Goal: Check status

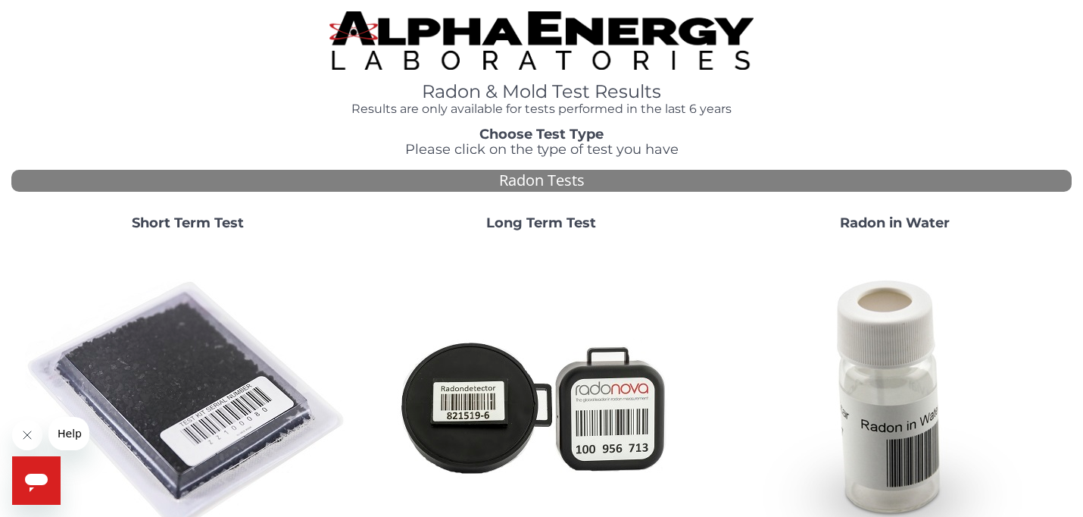
click at [532, 236] on div "Long Term Test" at bounding box center [542, 386] width 354 height 365
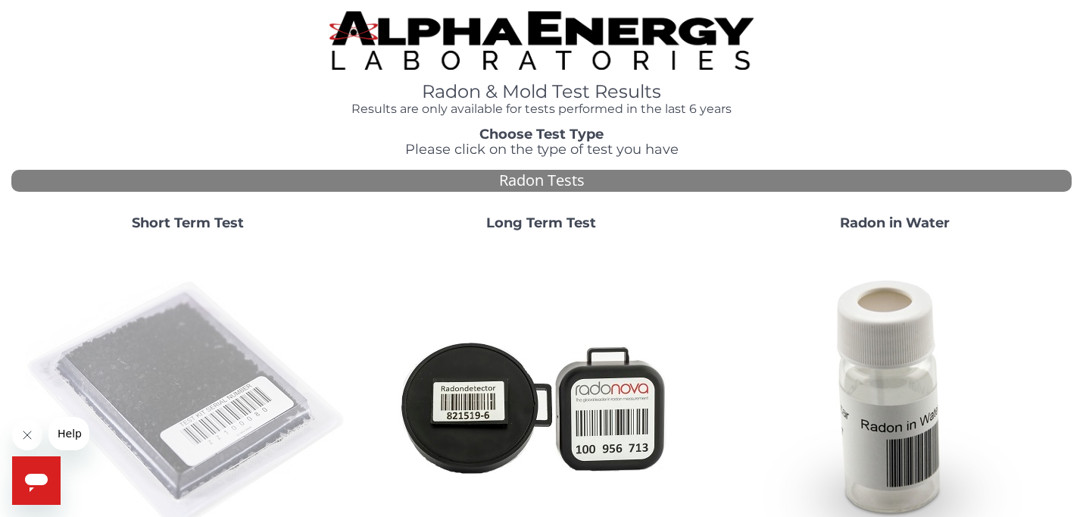
scroll to position [4, 0]
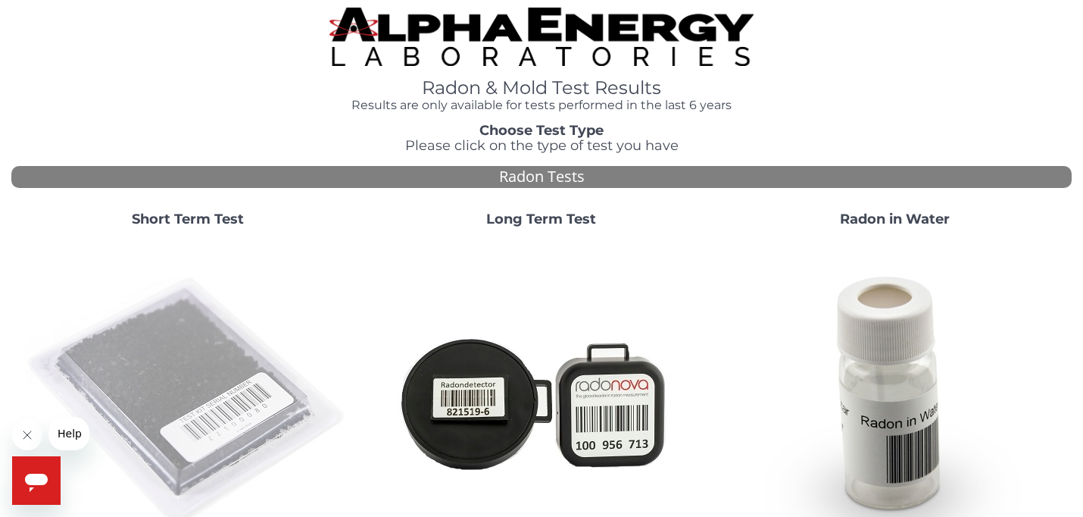
click at [134, 348] on img at bounding box center [188, 402] width 326 height 326
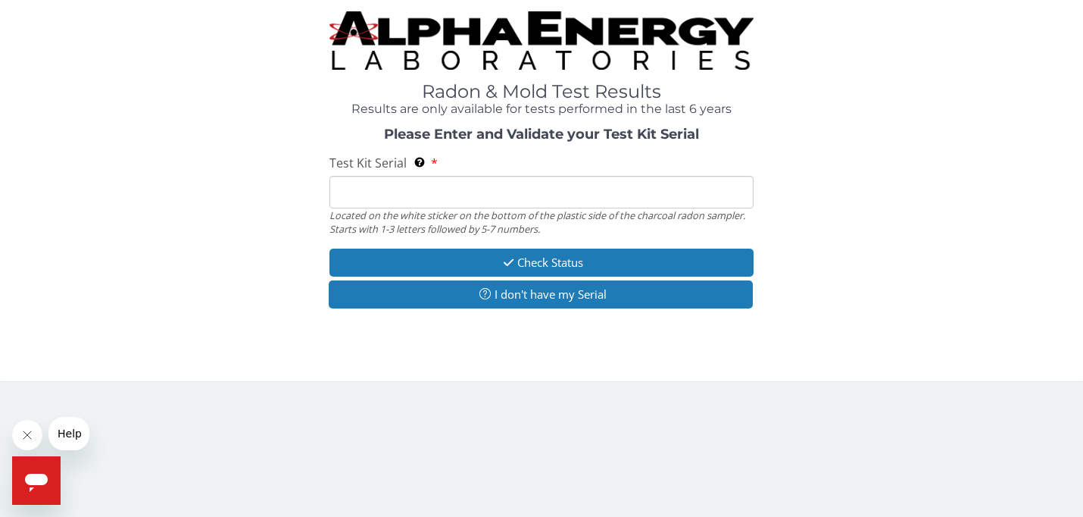
scroll to position [0, 0]
click at [514, 190] on input "Test Kit Serial Located on the white sticker on the bottom of the plastic side …" at bounding box center [541, 192] width 424 height 33
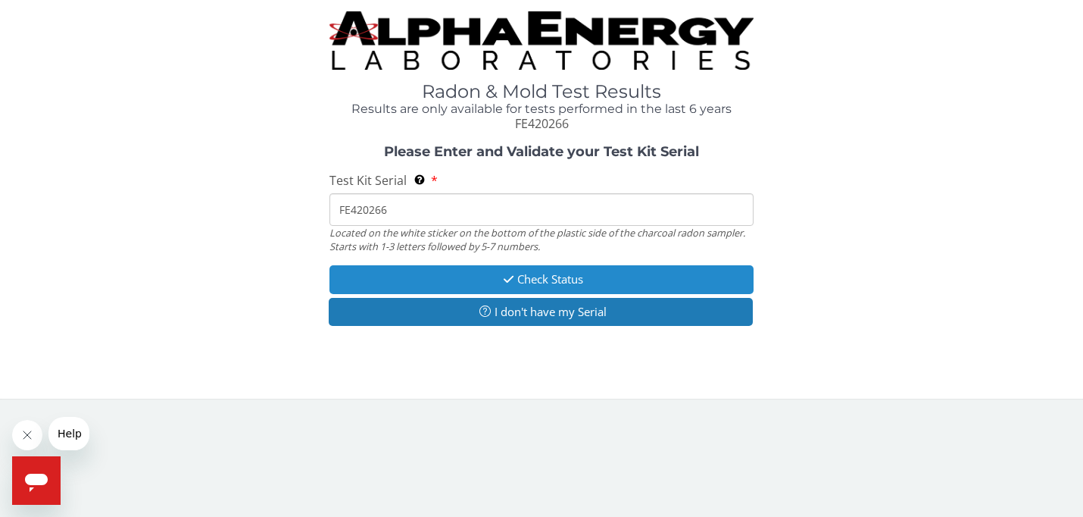
type input "FE420266"
click at [543, 270] on button "Check Status" at bounding box center [541, 279] width 424 height 28
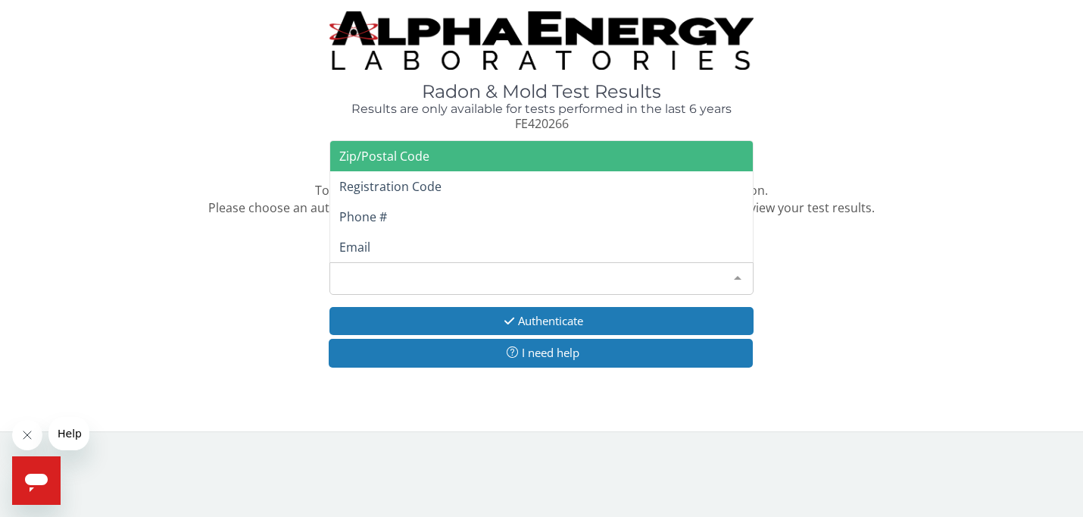
click at [543, 270] on div "Please make a selection" at bounding box center [541, 278] width 424 height 33
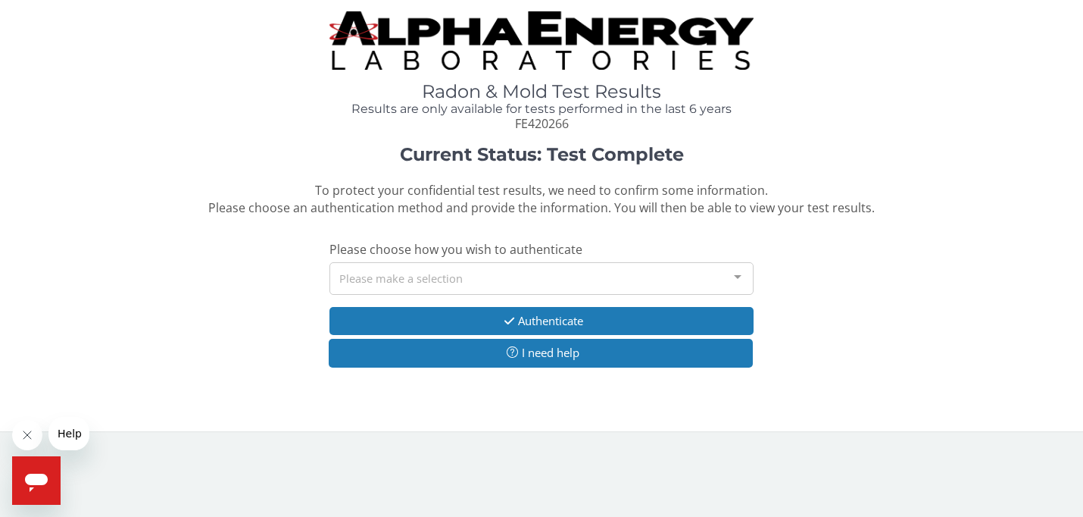
click at [966, 286] on div "Current Status: Test Complete To protect your confidential test results, we nee…" at bounding box center [541, 264] width 1060 height 239
click at [599, 273] on div "Please make a selection" at bounding box center [541, 278] width 424 height 33
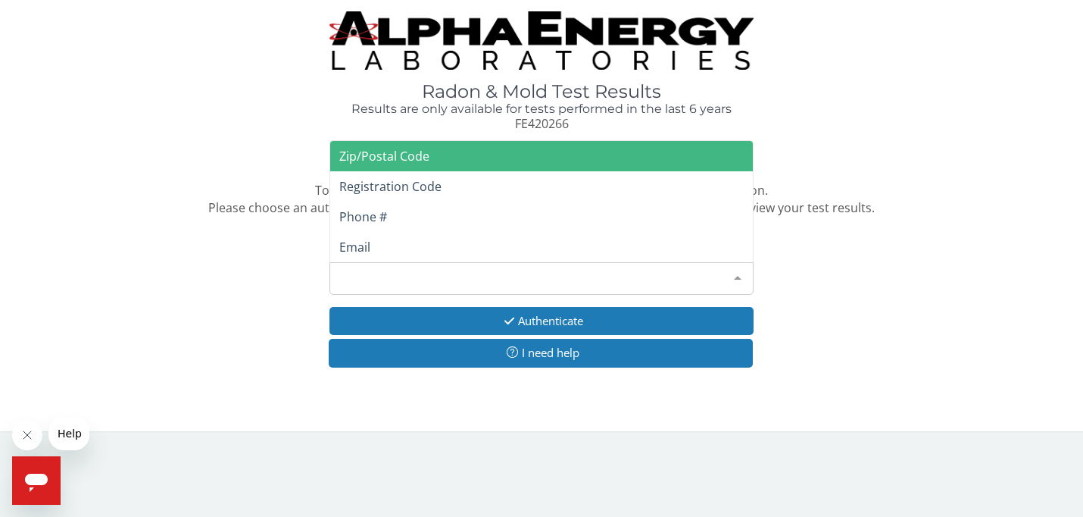
click at [574, 155] on span "Zip/Postal Code" at bounding box center [541, 156] width 423 height 30
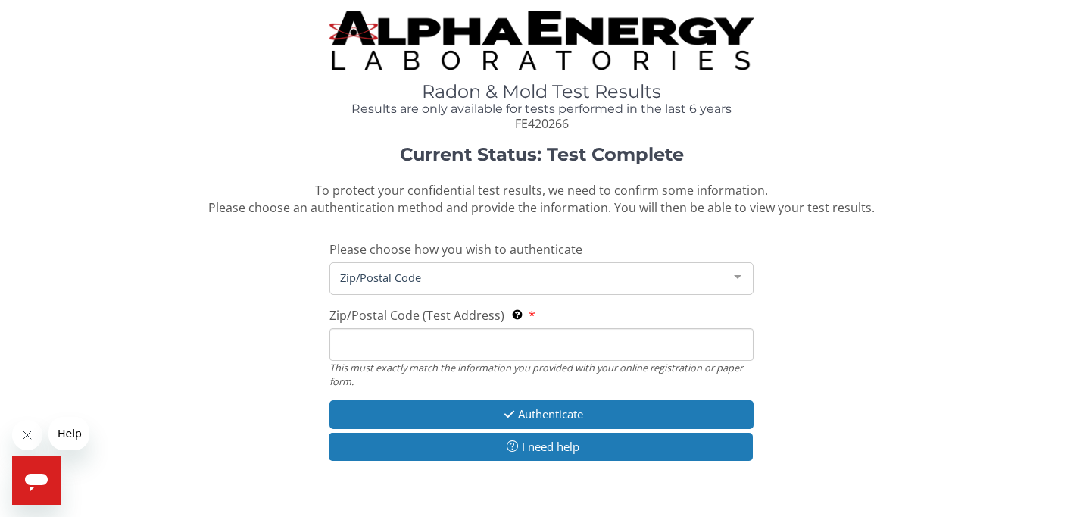
click at [510, 354] on input "Zip/Postal Code (Test Address) This must exactly match the information you prov…" at bounding box center [541, 344] width 424 height 33
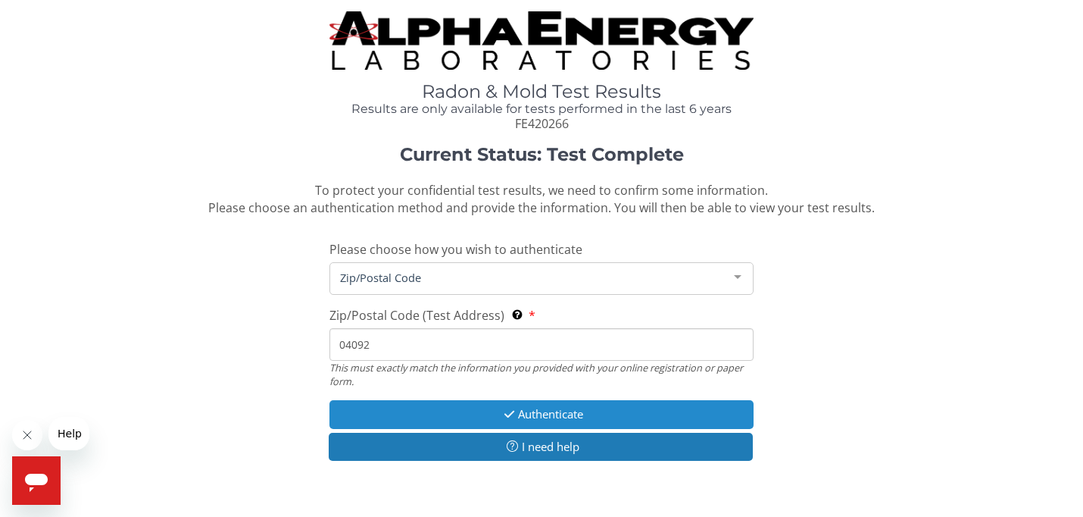
type input "04092"
click at [510, 411] on icon "button" at bounding box center [509, 413] width 17 height 11
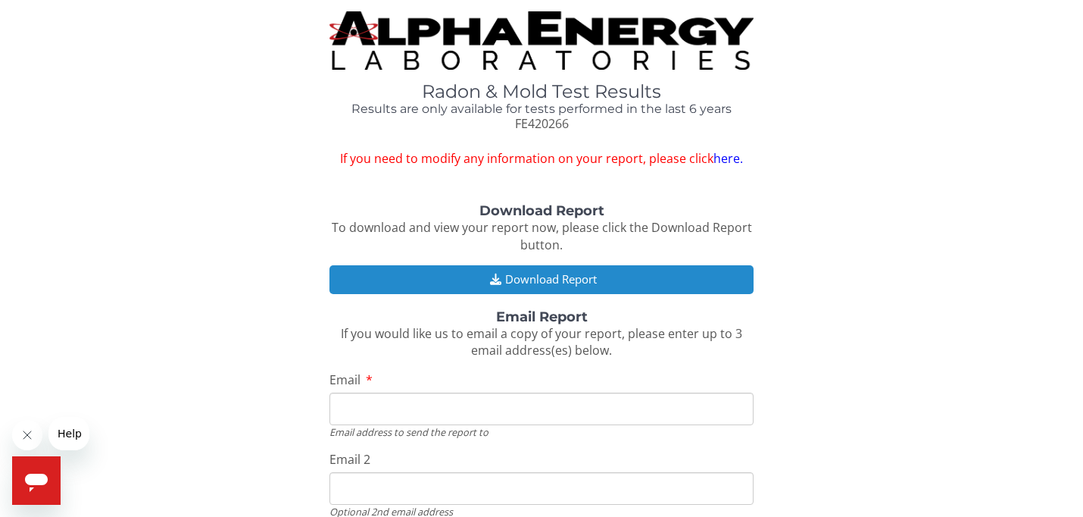
click at [630, 286] on button "Download Report" at bounding box center [541, 279] width 424 height 28
